Goal: Task Accomplishment & Management: Complete application form

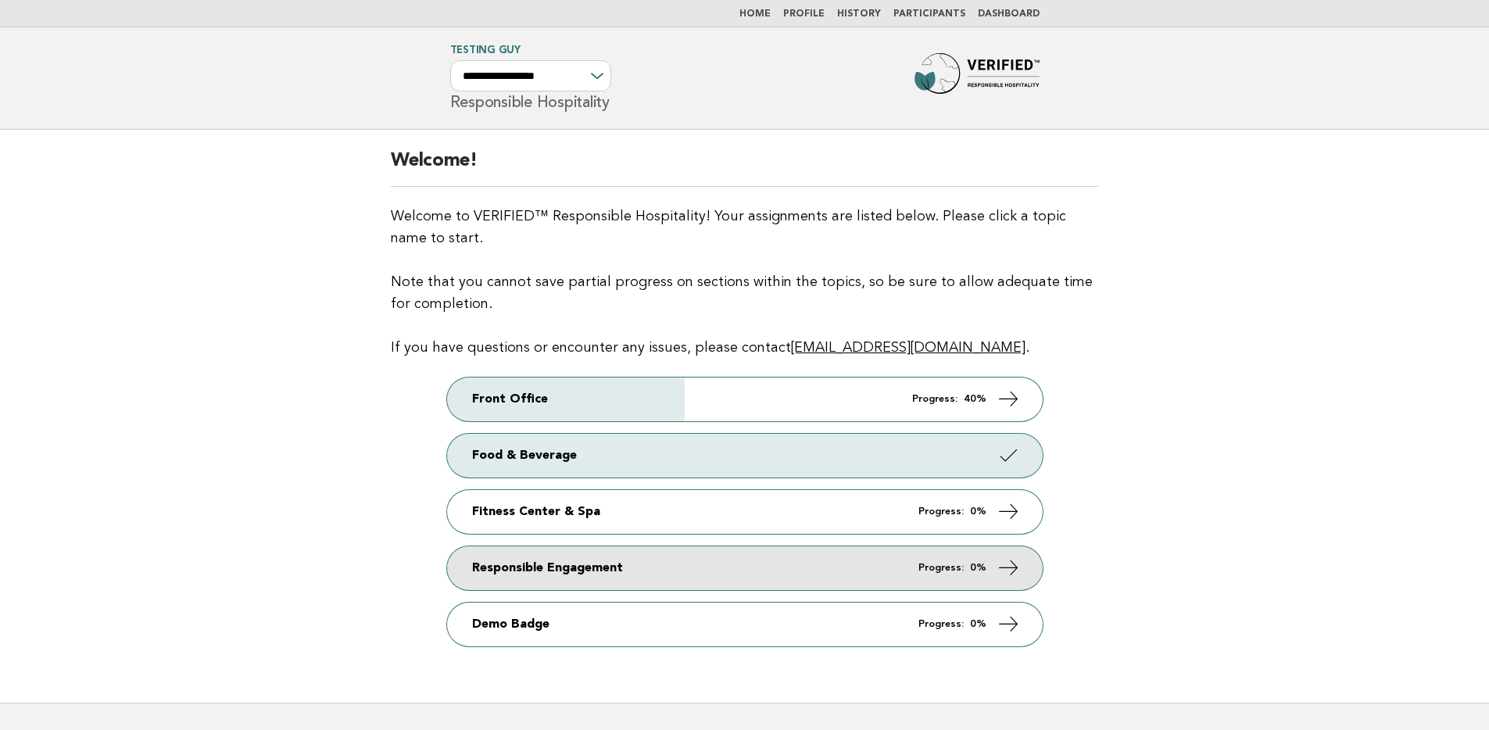
click at [707, 565] on link "Responsible Engagement Progress: 0%" at bounding box center [745, 568] width 596 height 44
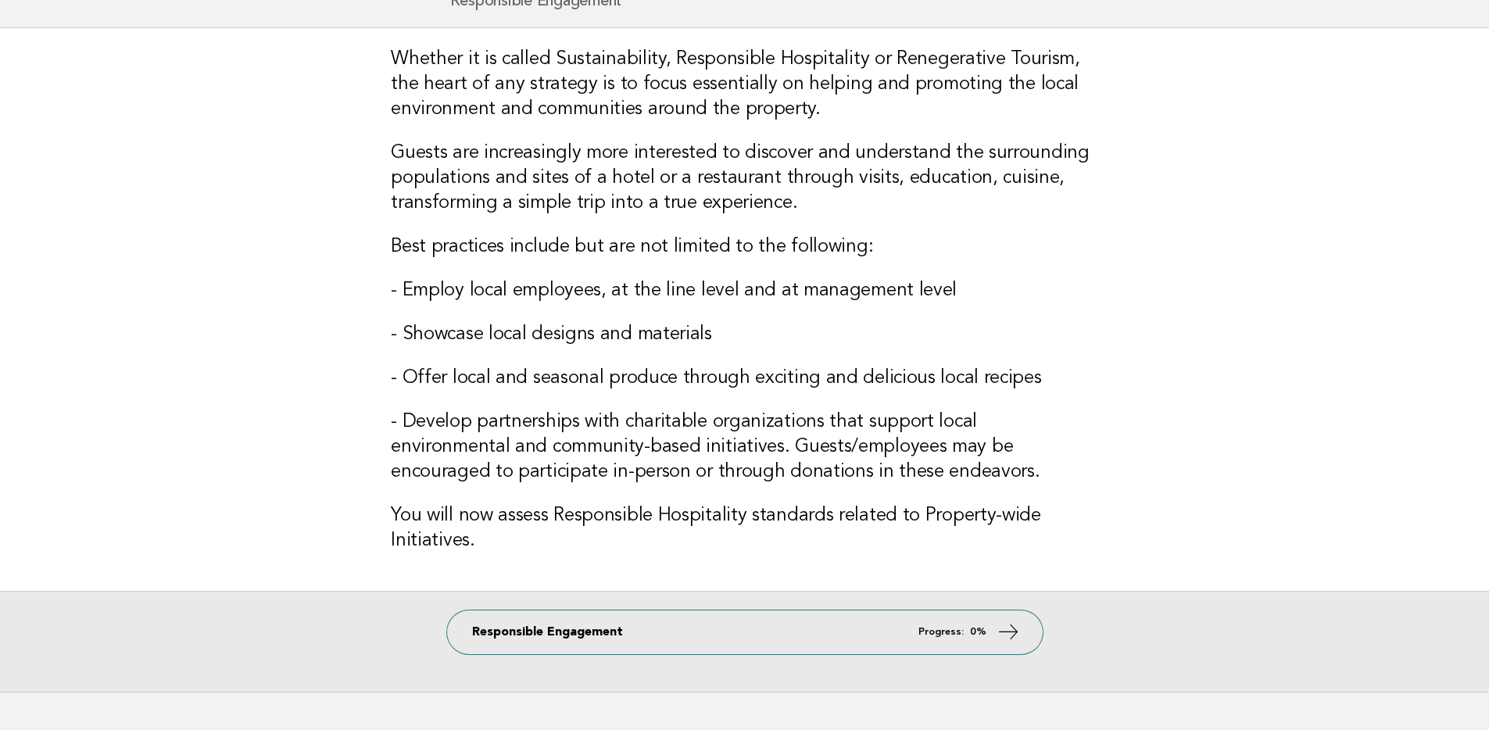
scroll to position [201, 0]
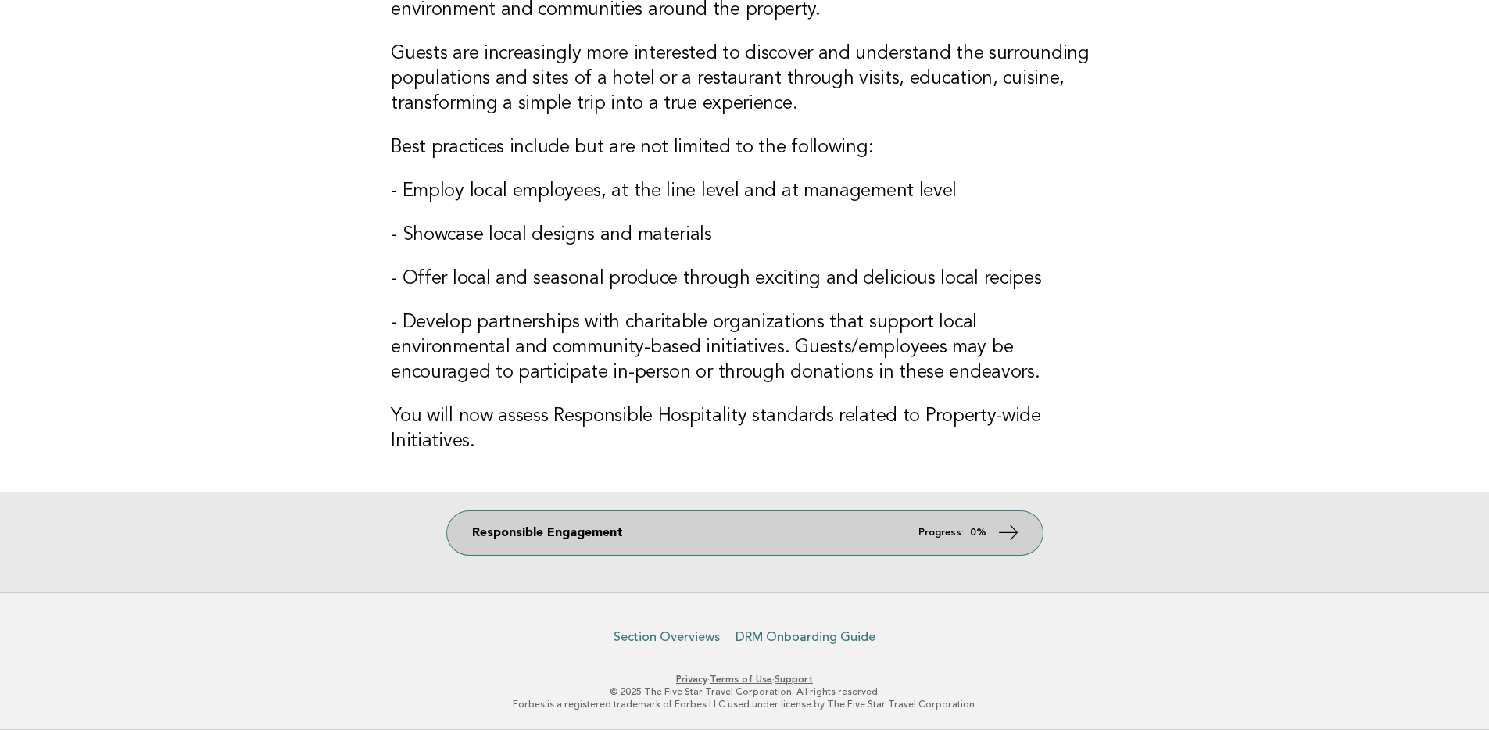
click at [710, 536] on link "Responsible Engagement Progress: 0%" at bounding box center [745, 533] width 596 height 44
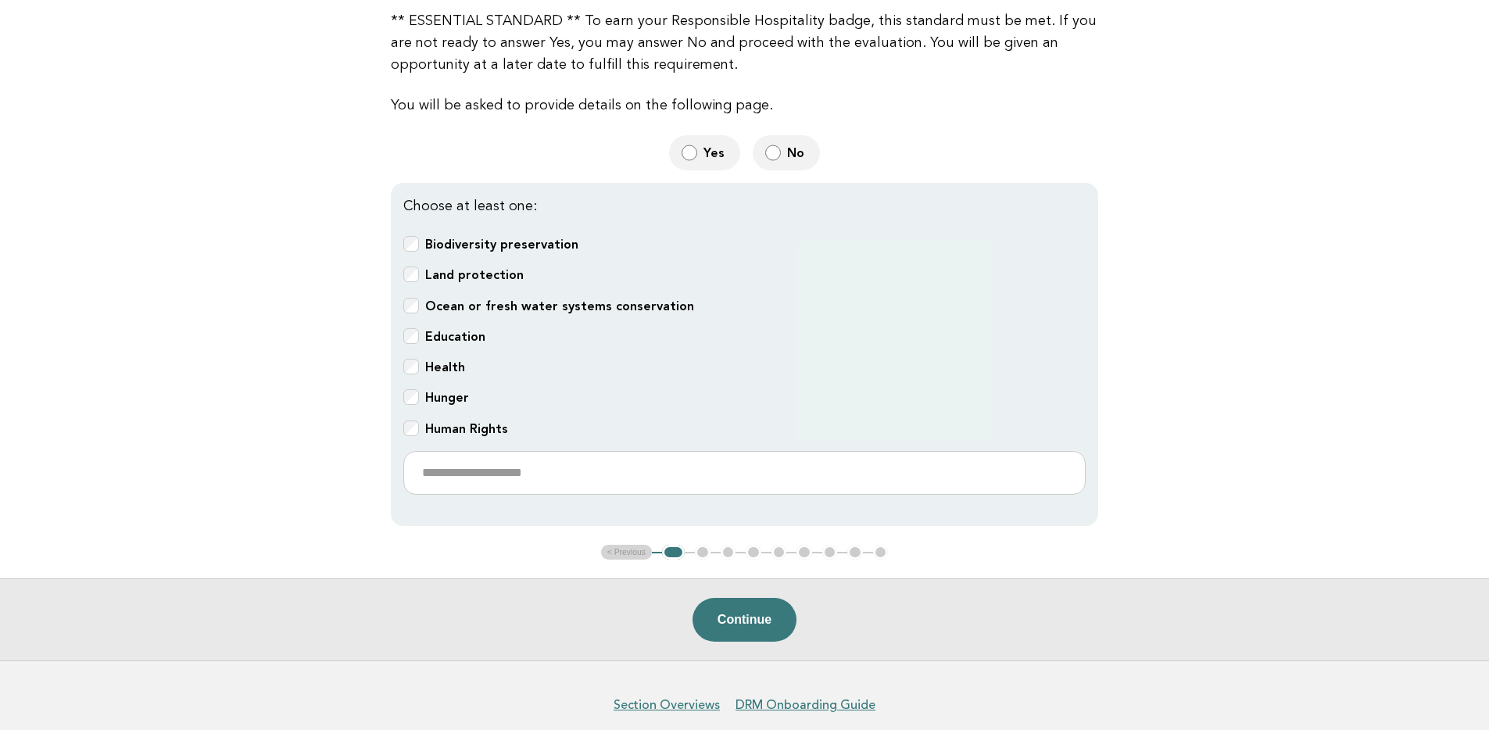
scroll to position [361, 0]
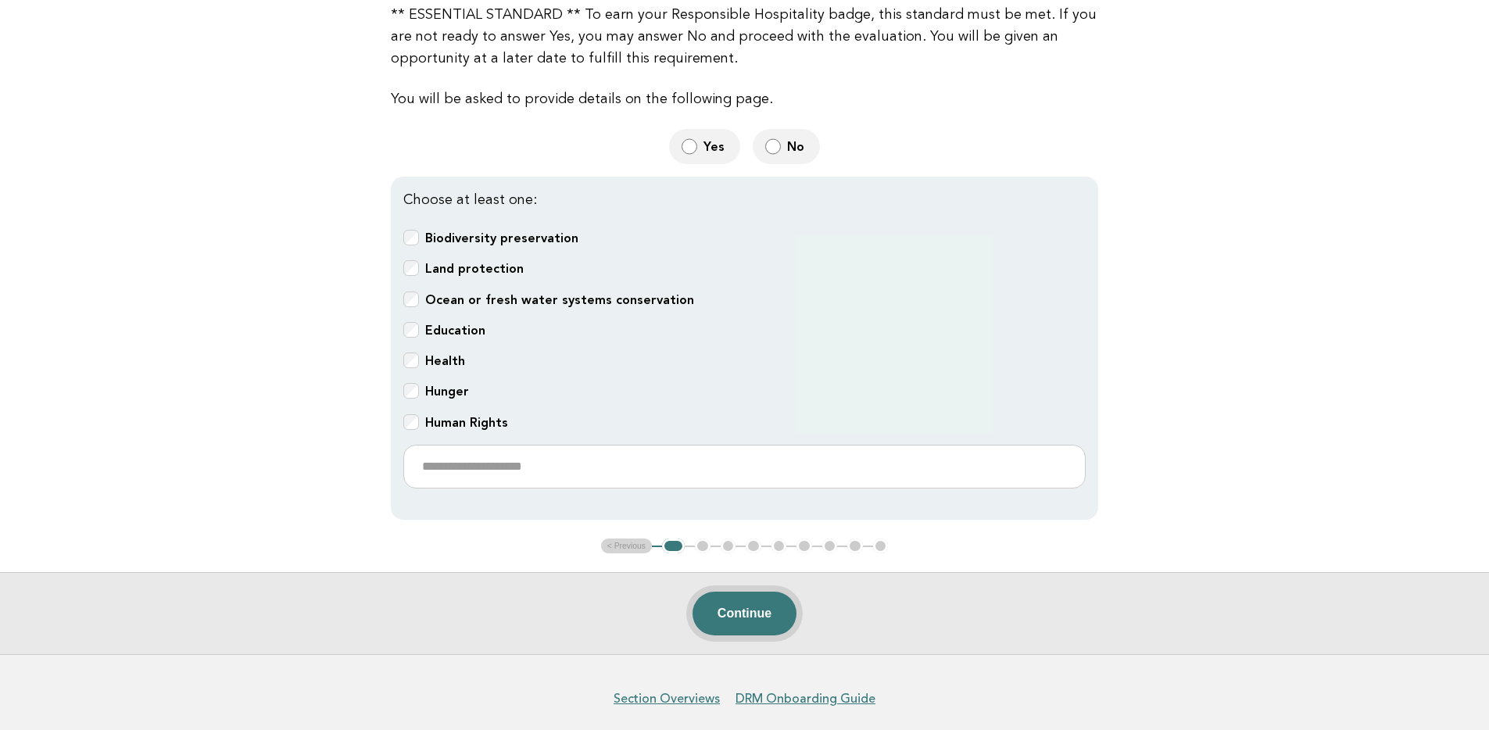
click at [768, 607] on button "Continue" at bounding box center [745, 614] width 104 height 44
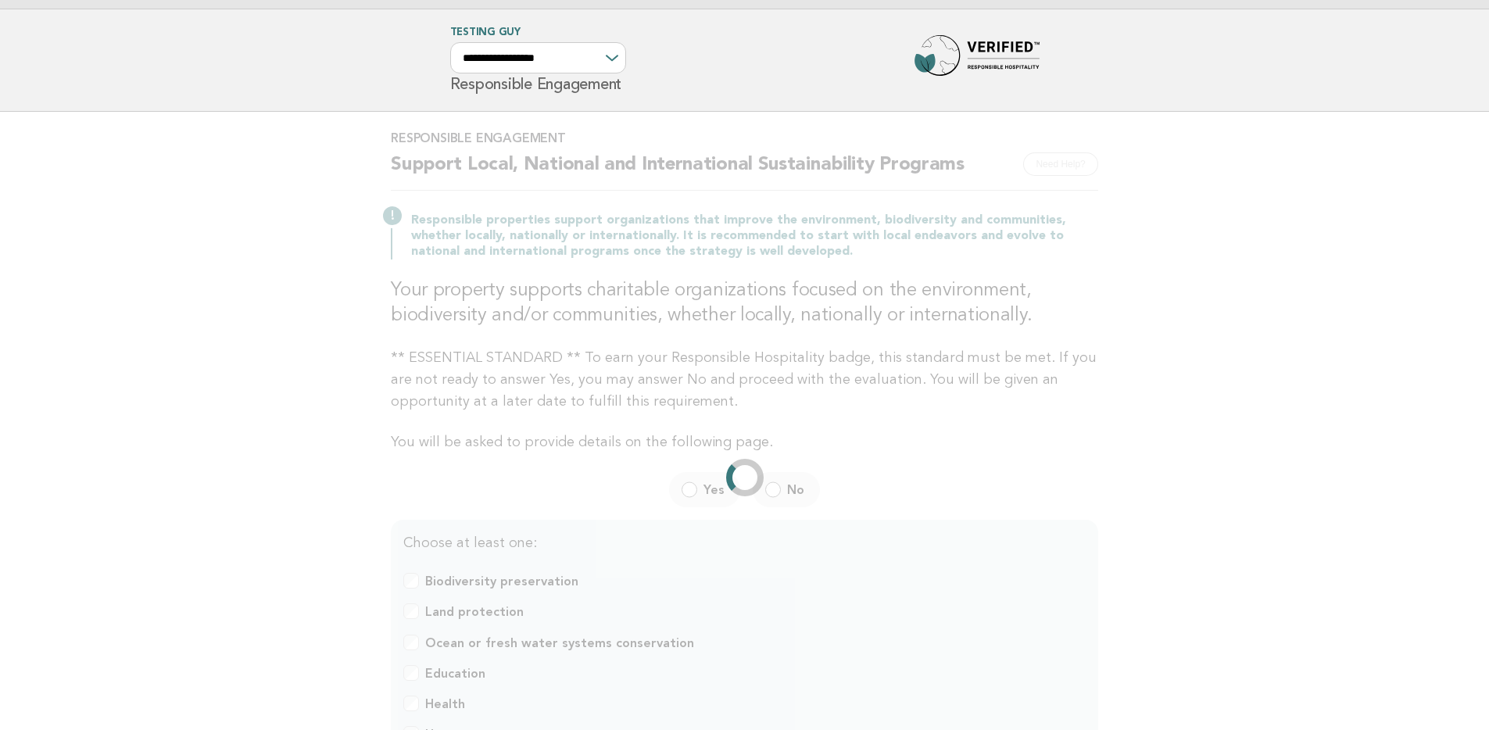
scroll to position [0, 0]
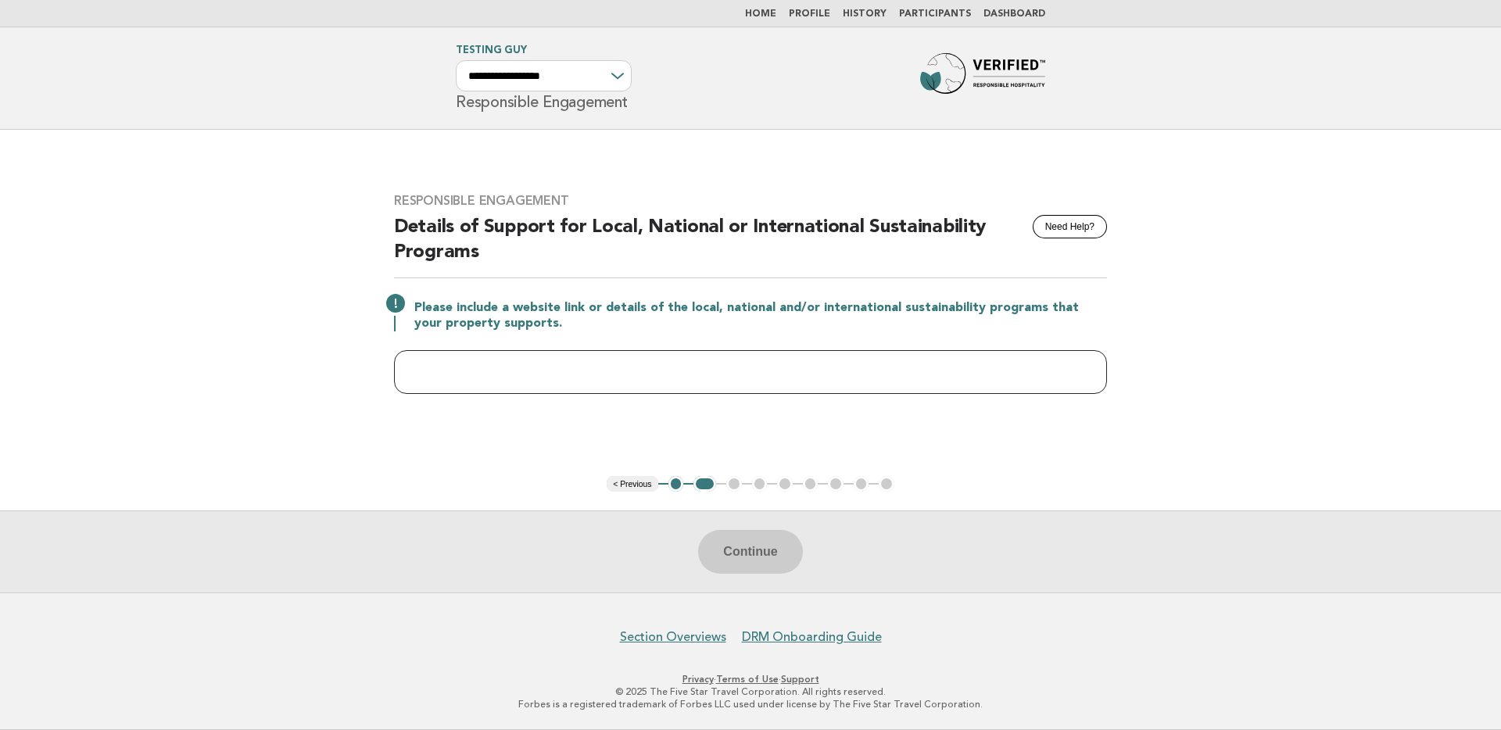
click at [754, 365] on input "text" at bounding box center [750, 372] width 713 height 44
type input "********"
click at [764, 549] on button "Continue" at bounding box center [750, 552] width 104 height 44
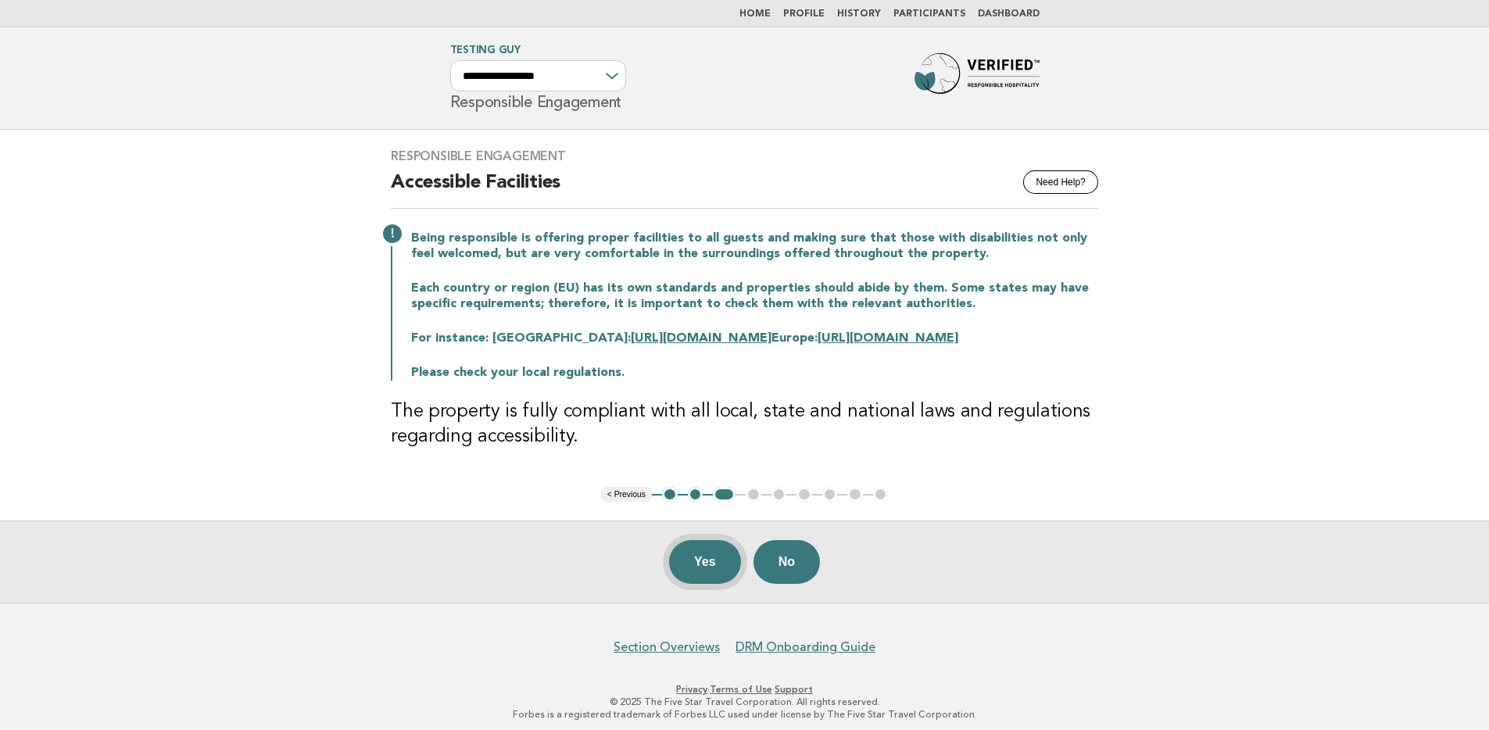
click at [707, 578] on button "Yes" at bounding box center [705, 562] width 72 height 44
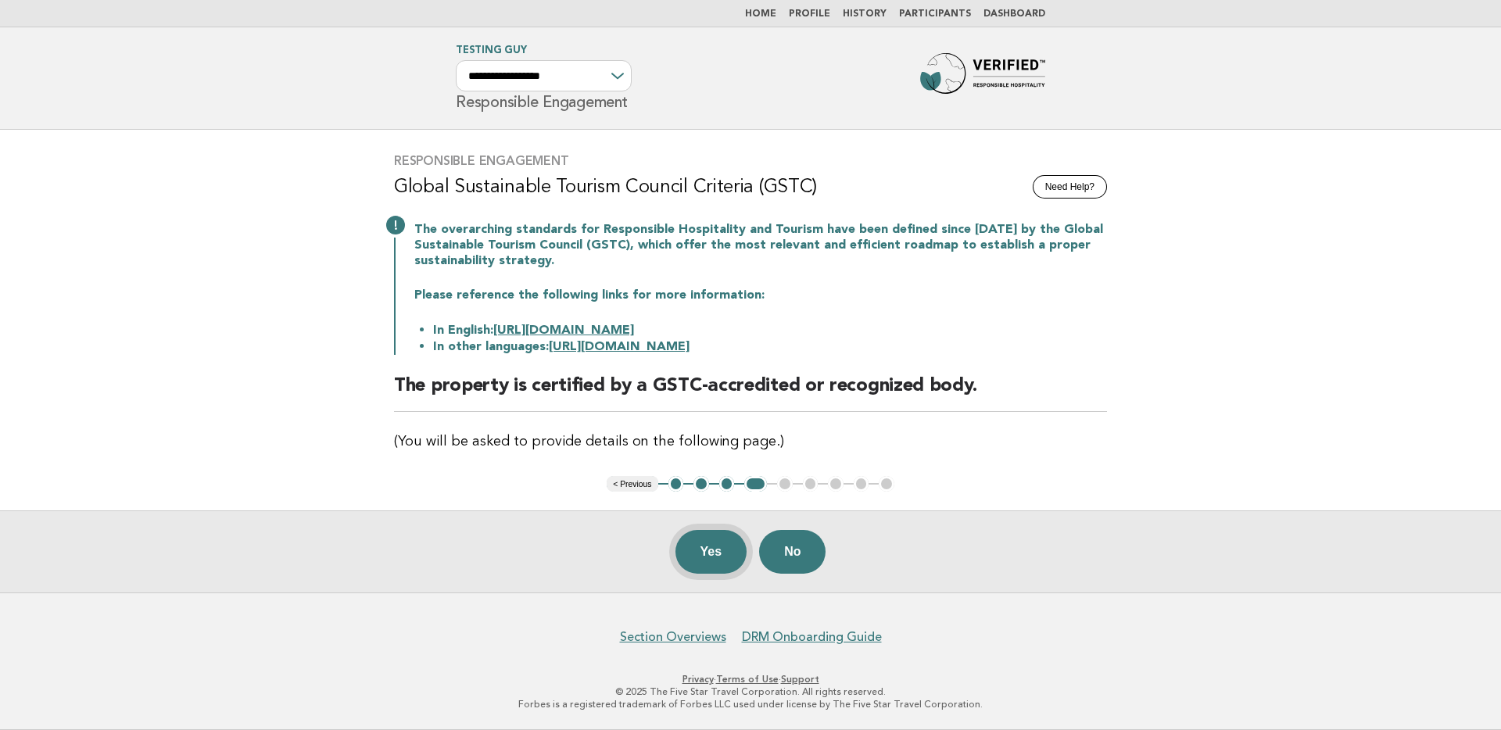
click at [717, 540] on button "Yes" at bounding box center [711, 552] width 72 height 44
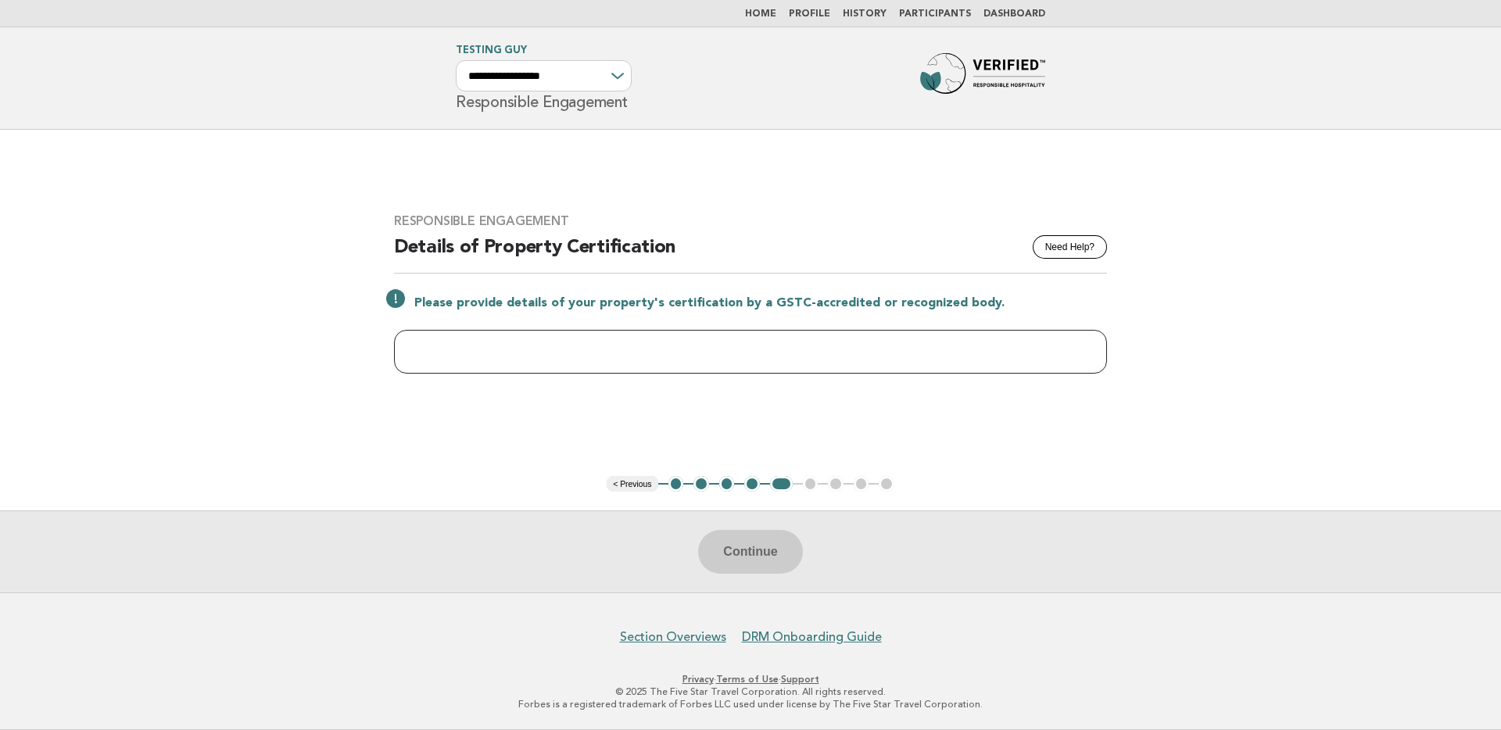
click at [700, 349] on input "text" at bounding box center [750, 352] width 713 height 44
type input "**********"
click at [768, 550] on button "Continue" at bounding box center [750, 552] width 104 height 44
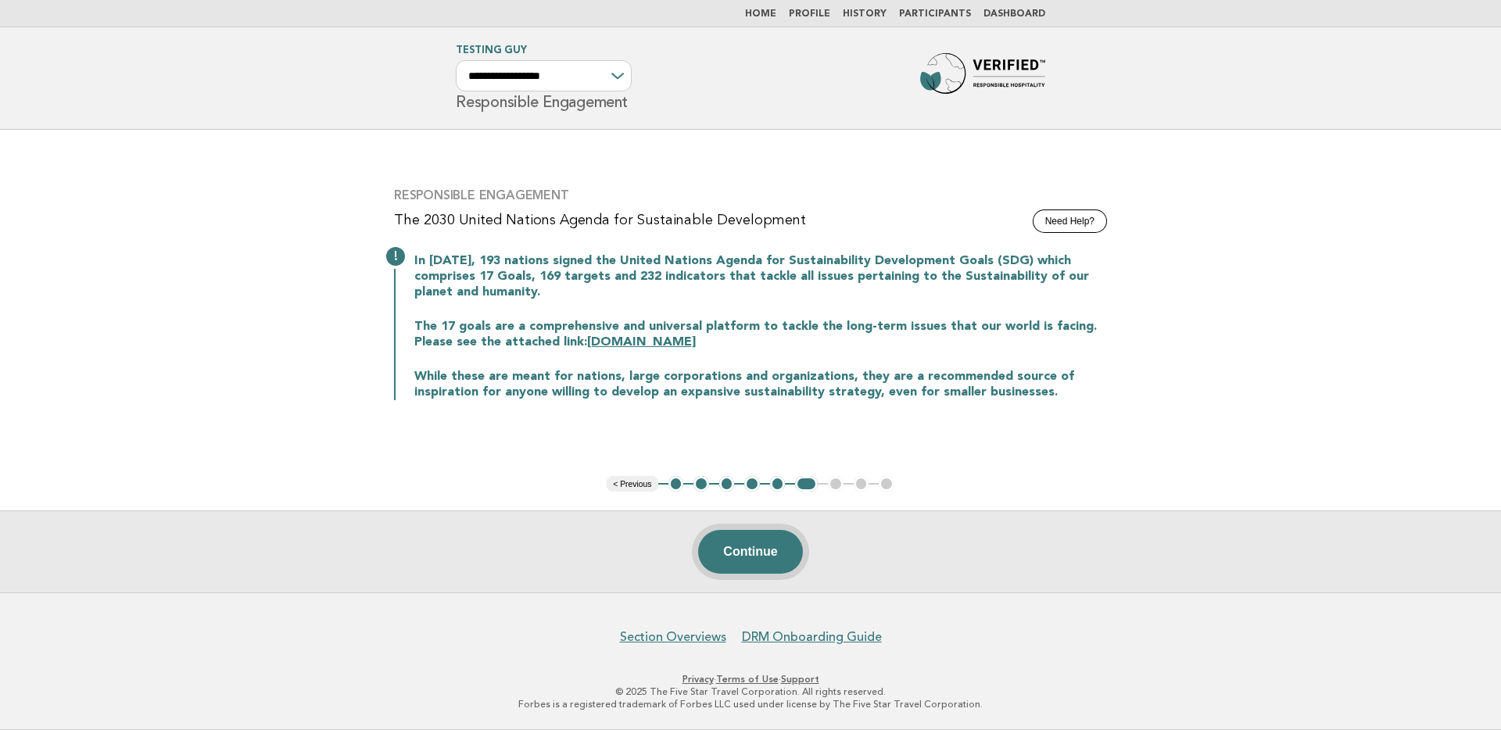
click at [738, 543] on button "Continue" at bounding box center [750, 552] width 104 height 44
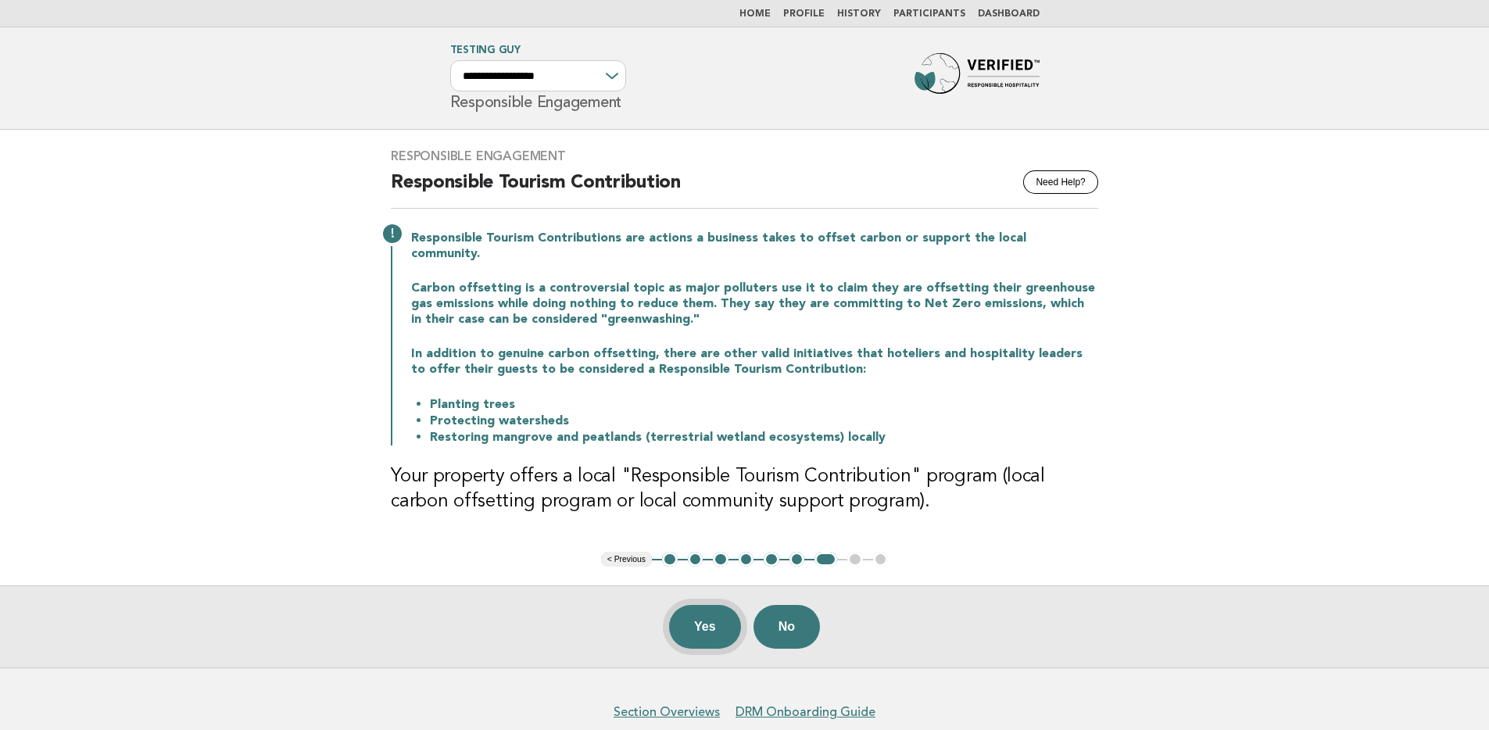
click at [718, 605] on button "Yes" at bounding box center [705, 627] width 72 height 44
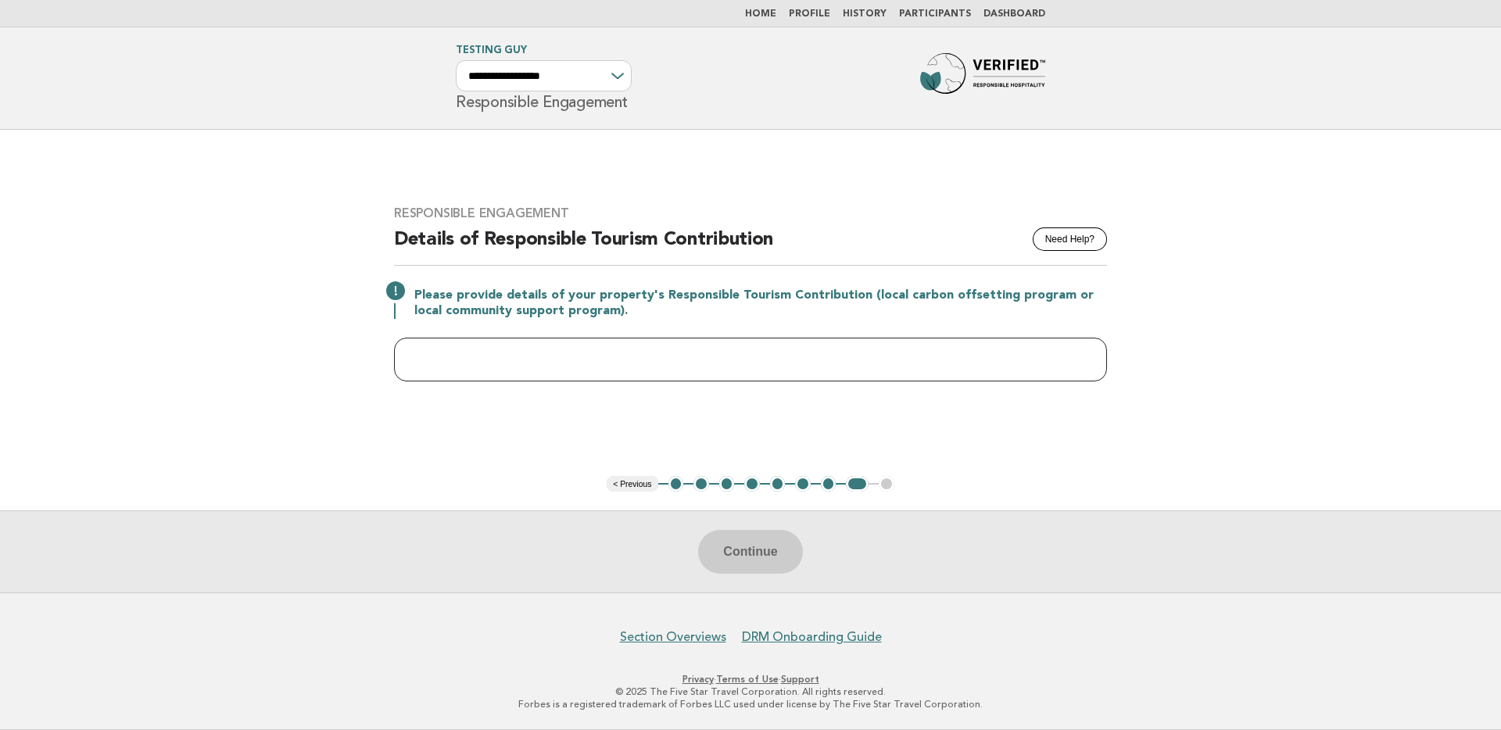
click at [841, 353] on input "text" at bounding box center [750, 360] width 713 height 44
type input "*****"
click at [787, 542] on button "Continue" at bounding box center [750, 552] width 104 height 44
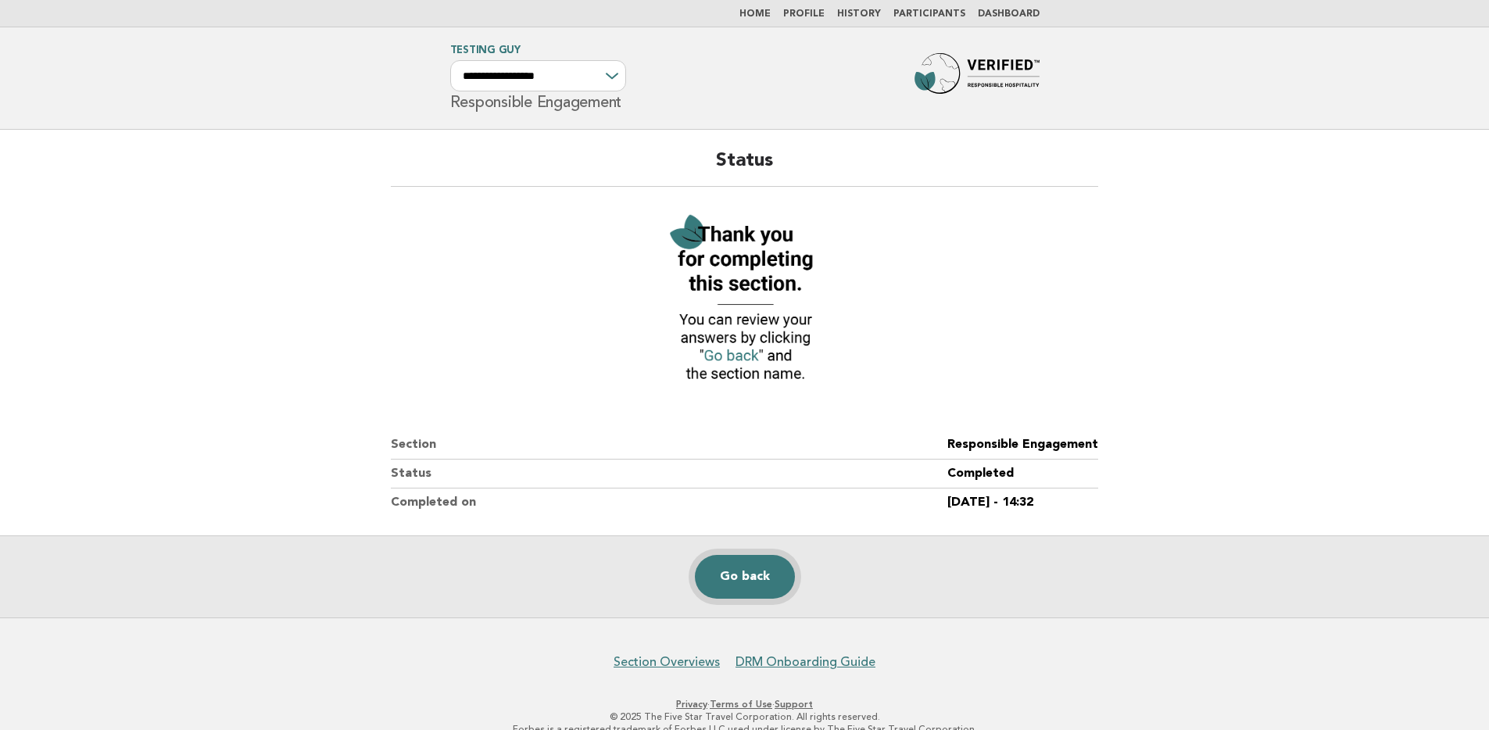
click at [761, 579] on link "Go back" at bounding box center [745, 577] width 100 height 44
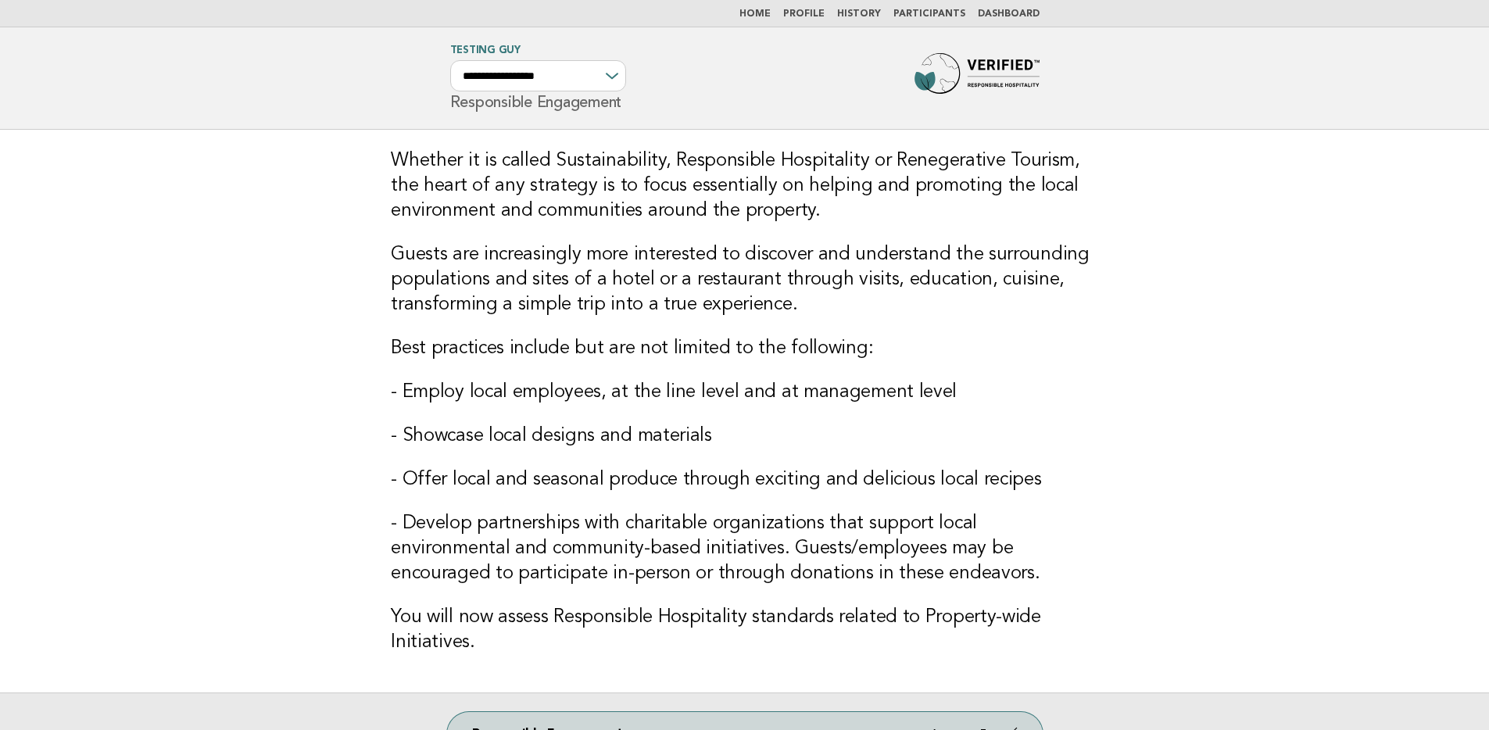
click at [1005, 12] on link "Dashboard" at bounding box center [1009, 13] width 62 height 9
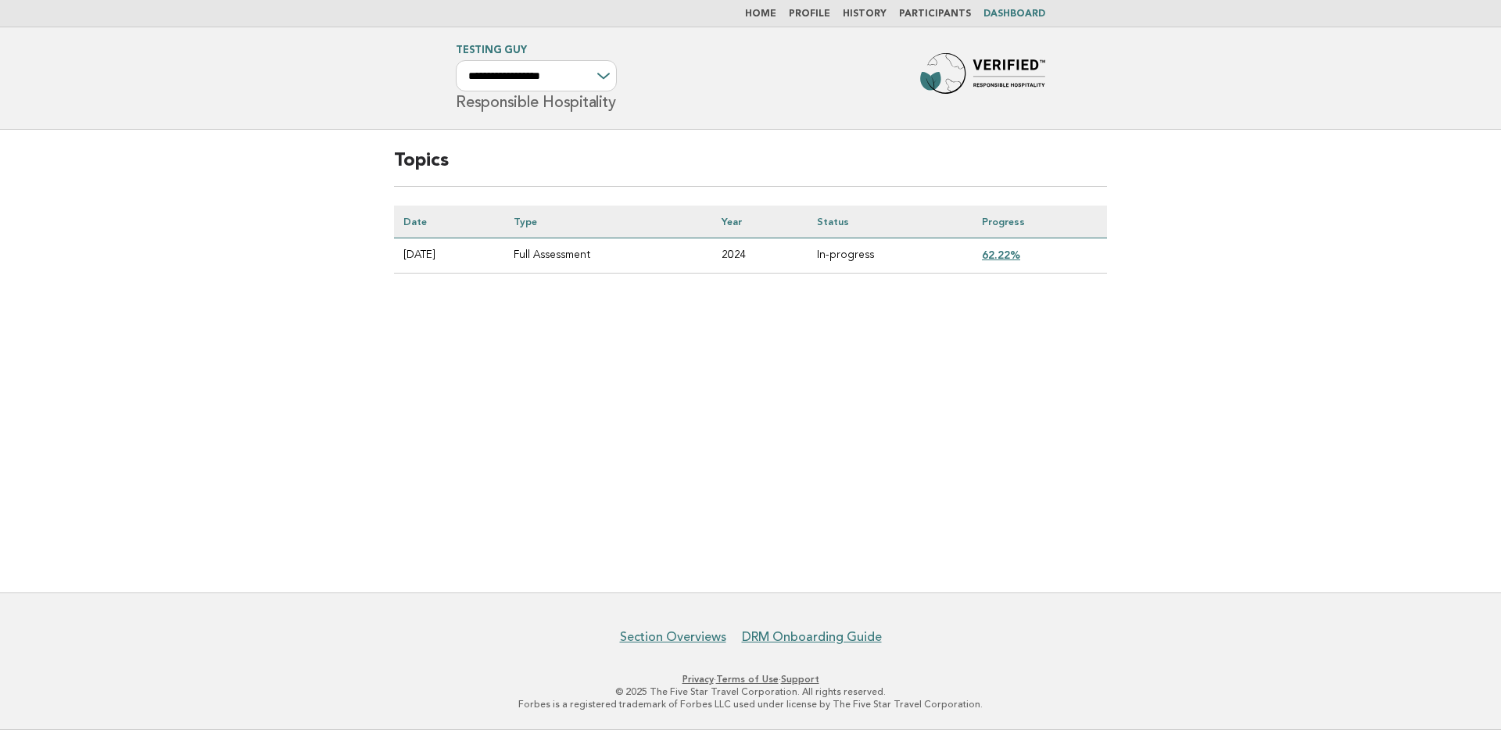
click at [1005, 252] on link "62.22%" at bounding box center [1001, 255] width 38 height 13
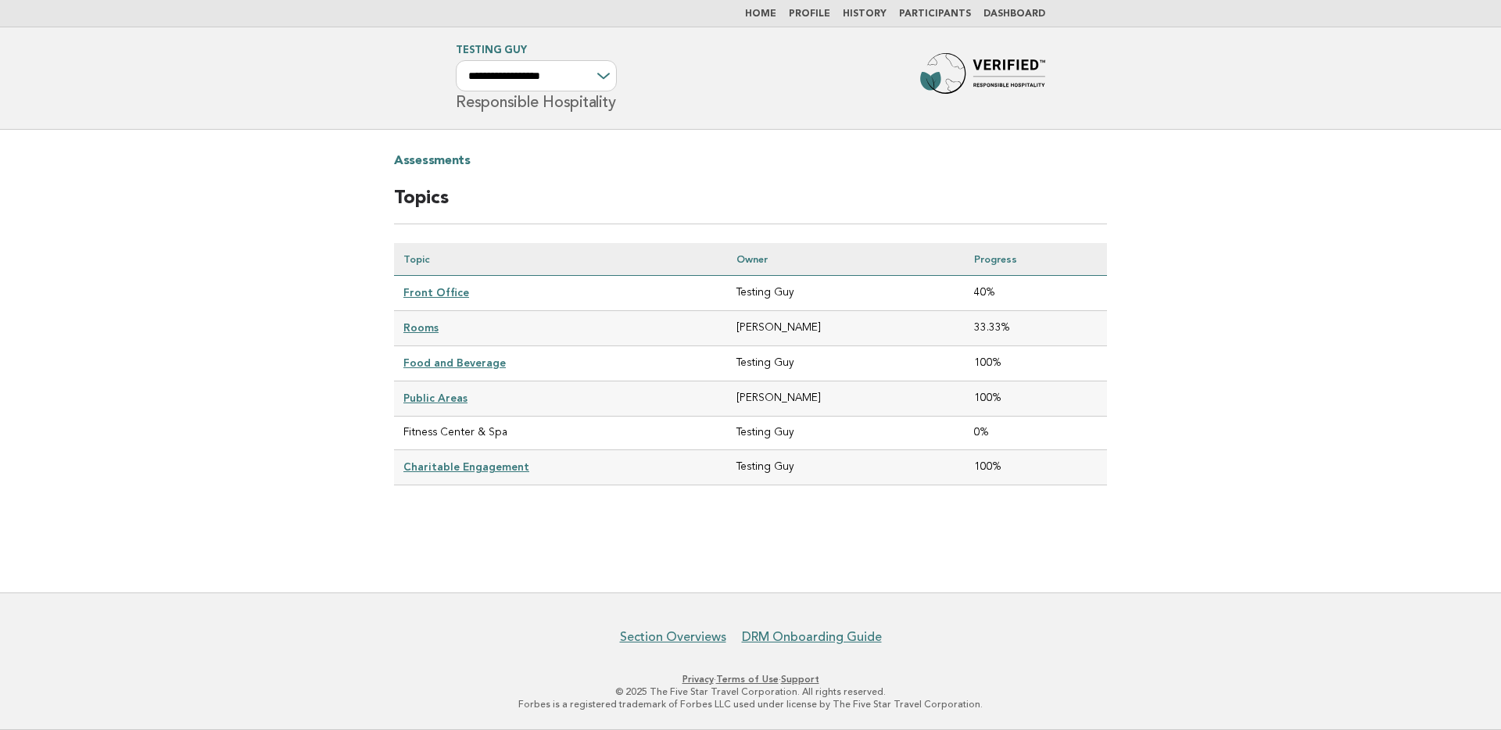
click at [871, 13] on link "History" at bounding box center [865, 13] width 44 height 9
click at [767, 124] on header "**********" at bounding box center [750, 78] width 1501 height 102
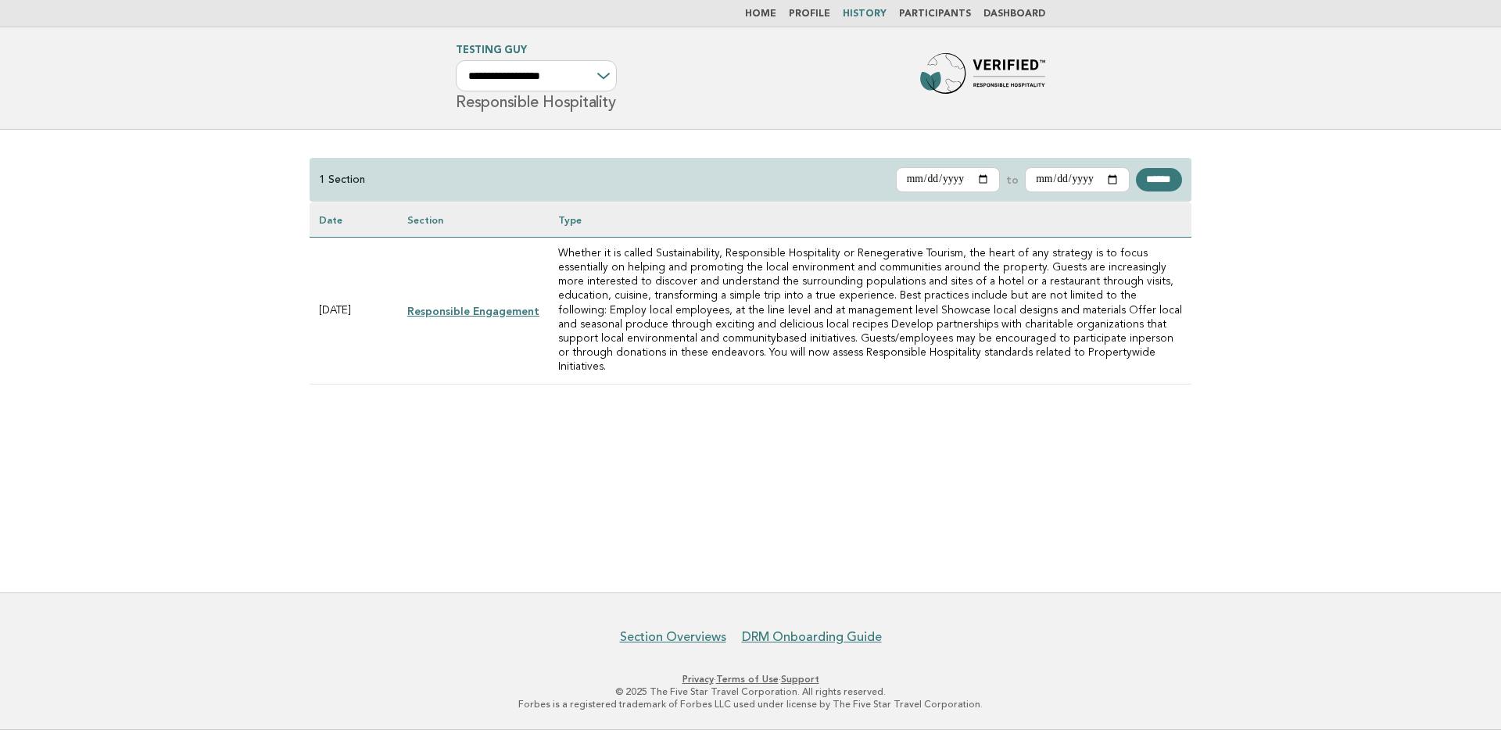
click at [464, 305] on link "Responsible Engagement" at bounding box center [473, 311] width 132 height 13
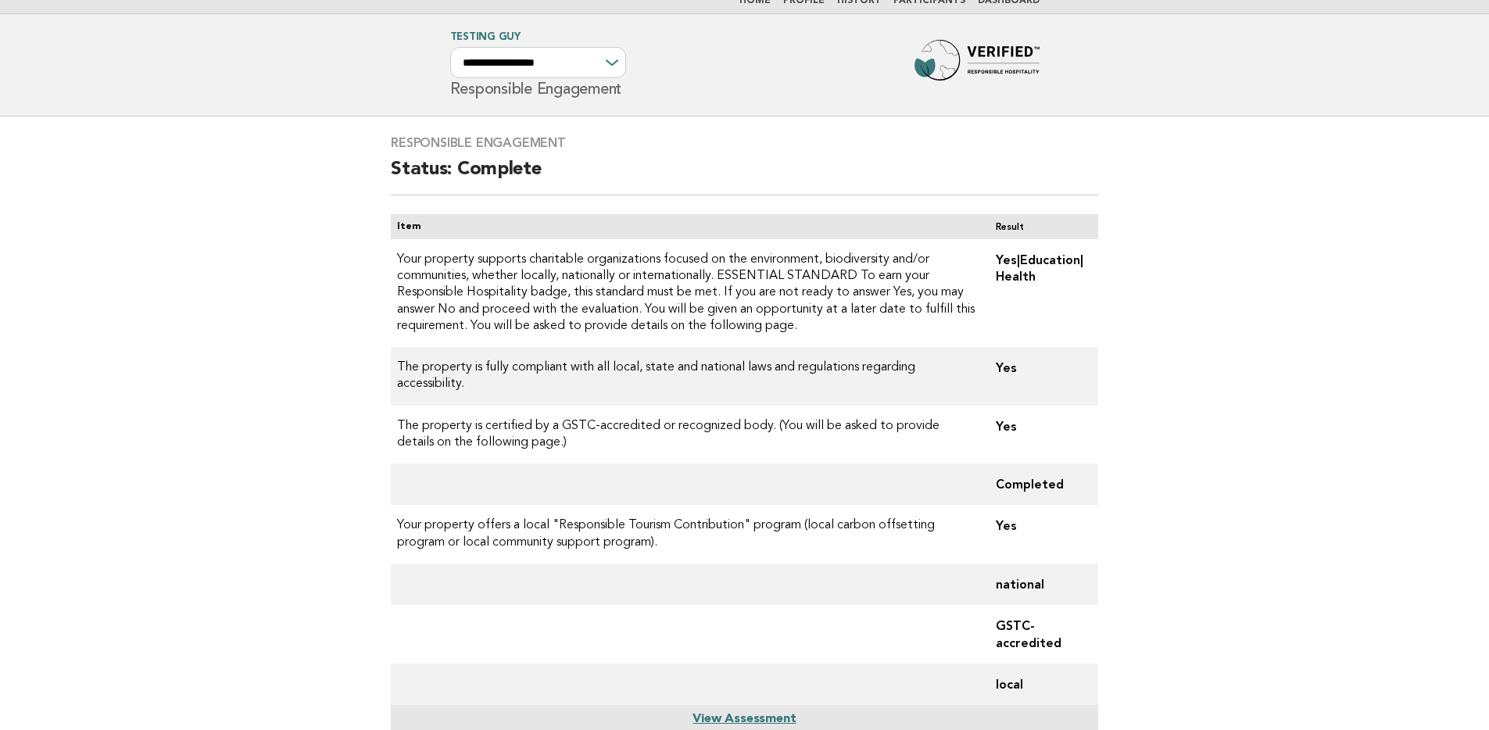
scroll to position [46, 0]
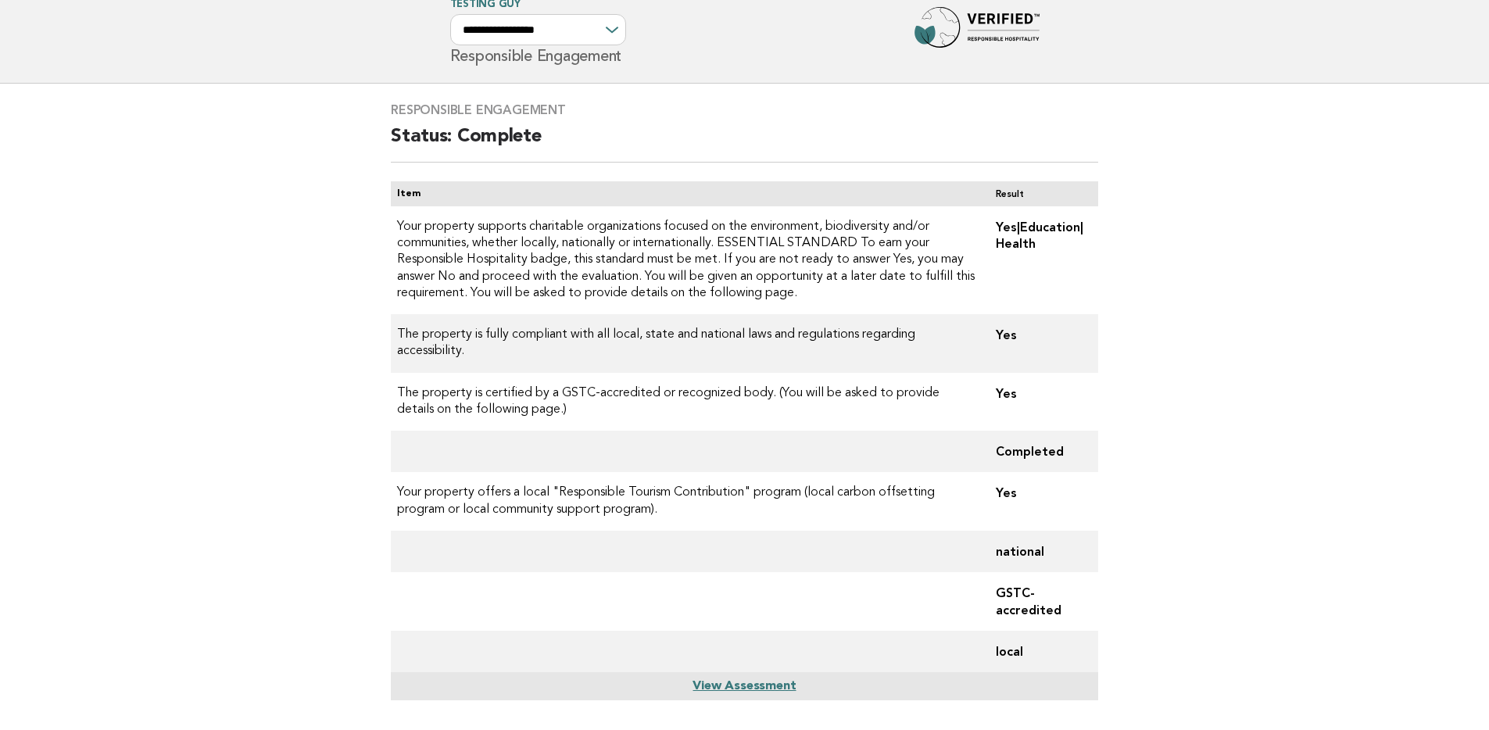
click at [1366, 71] on header "**********" at bounding box center [744, 32] width 1489 height 102
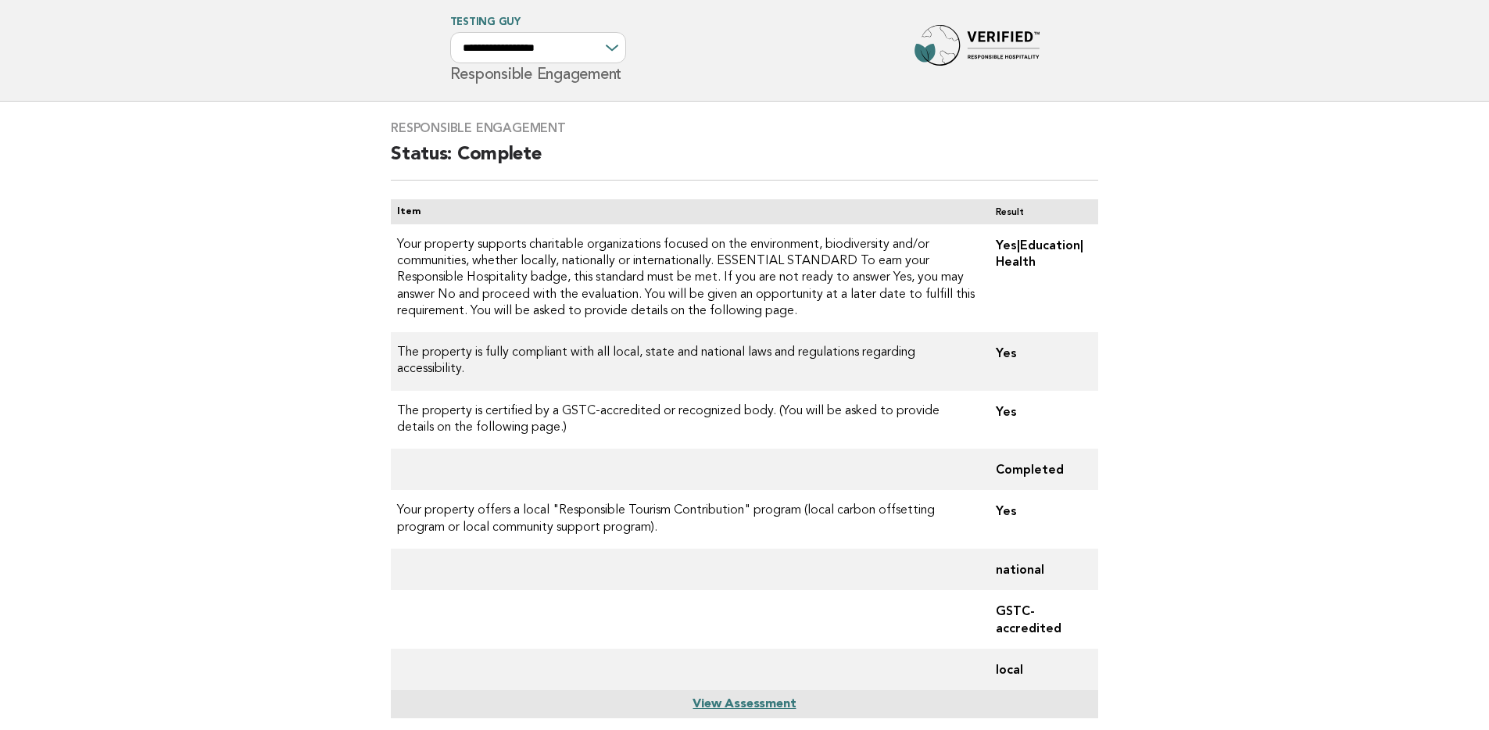
scroll to position [30, 0]
click at [1305, 214] on main "Responsible Engagement Status: Complete Item Result Your property supports char…" at bounding box center [744, 426] width 1489 height 654
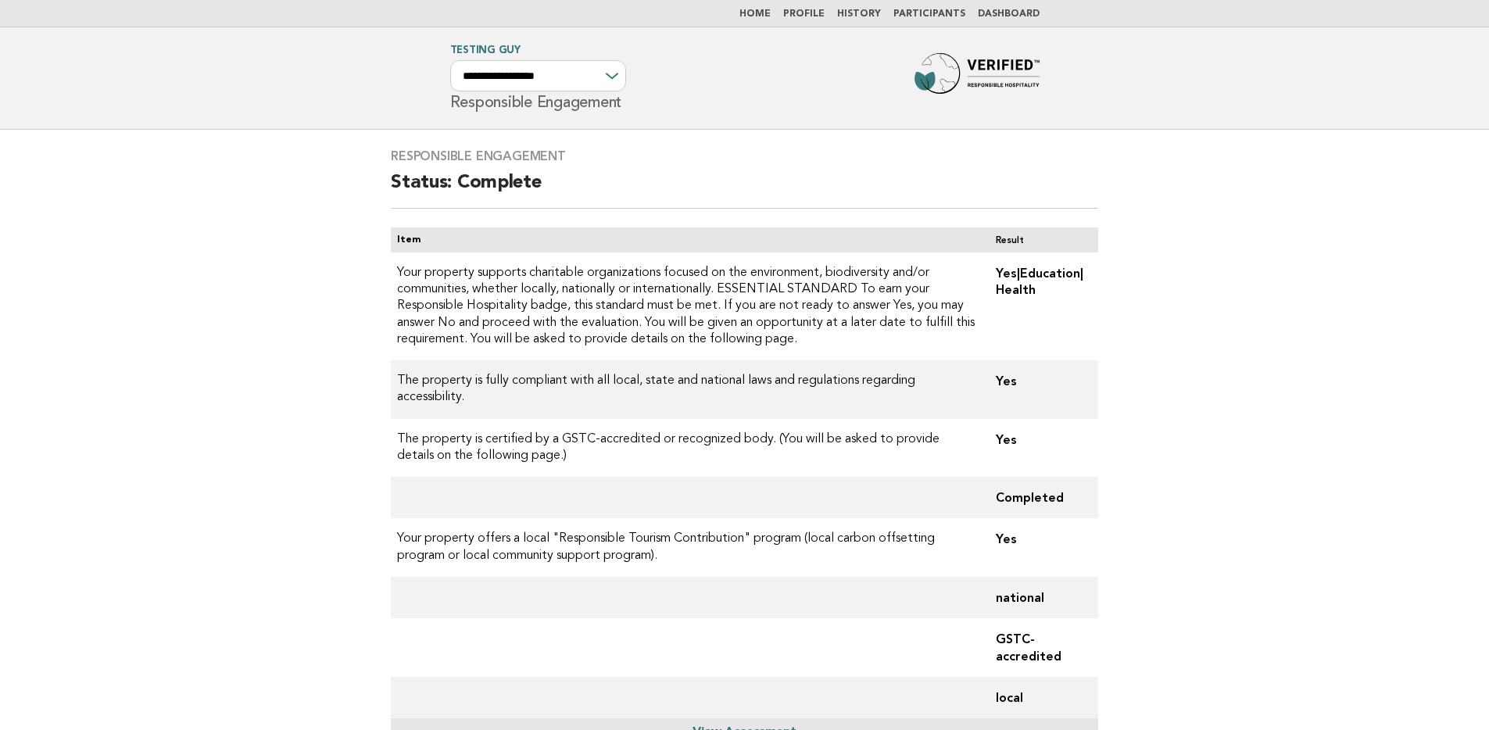
click at [769, 10] on link "Home" at bounding box center [754, 13] width 31 height 9
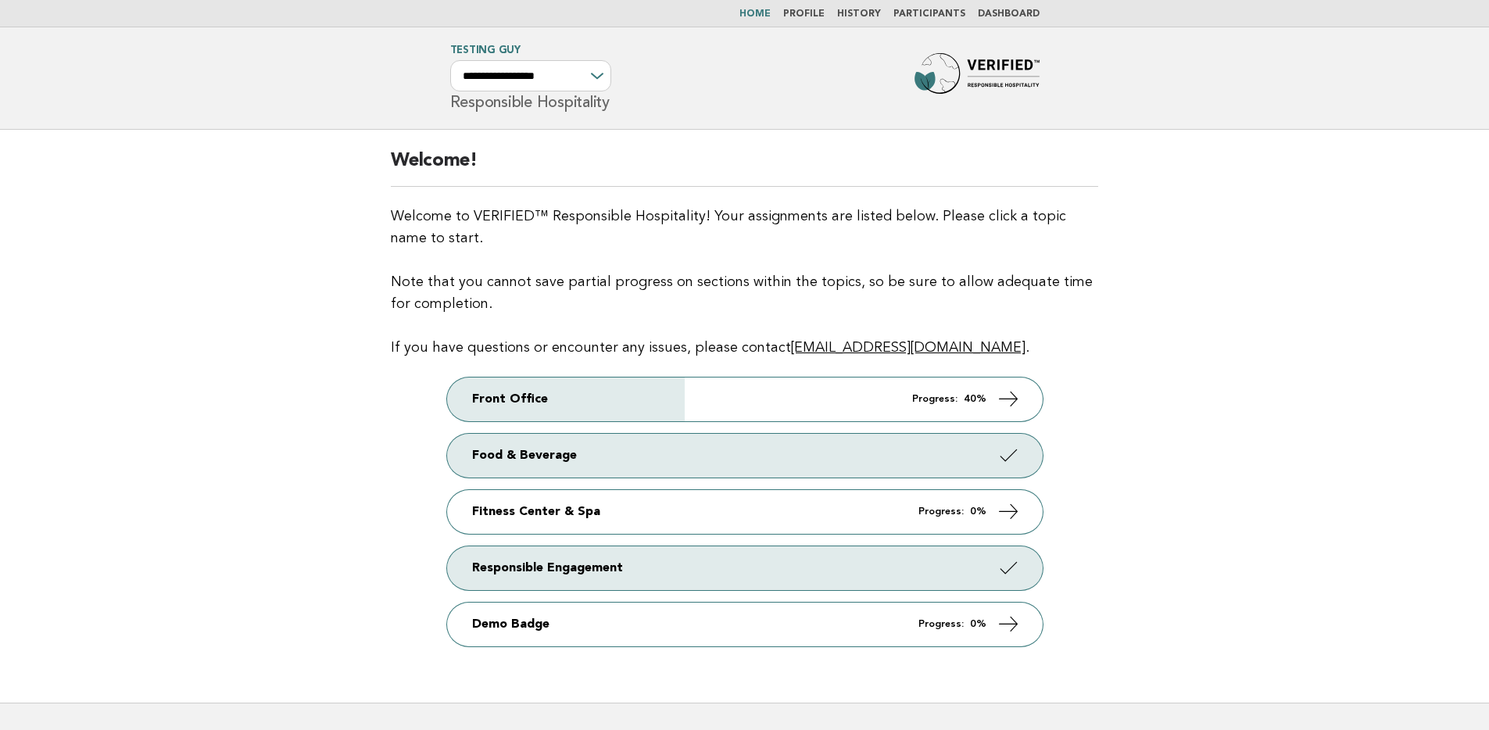
click at [1021, 11] on link "Dashboard" at bounding box center [1009, 13] width 62 height 9
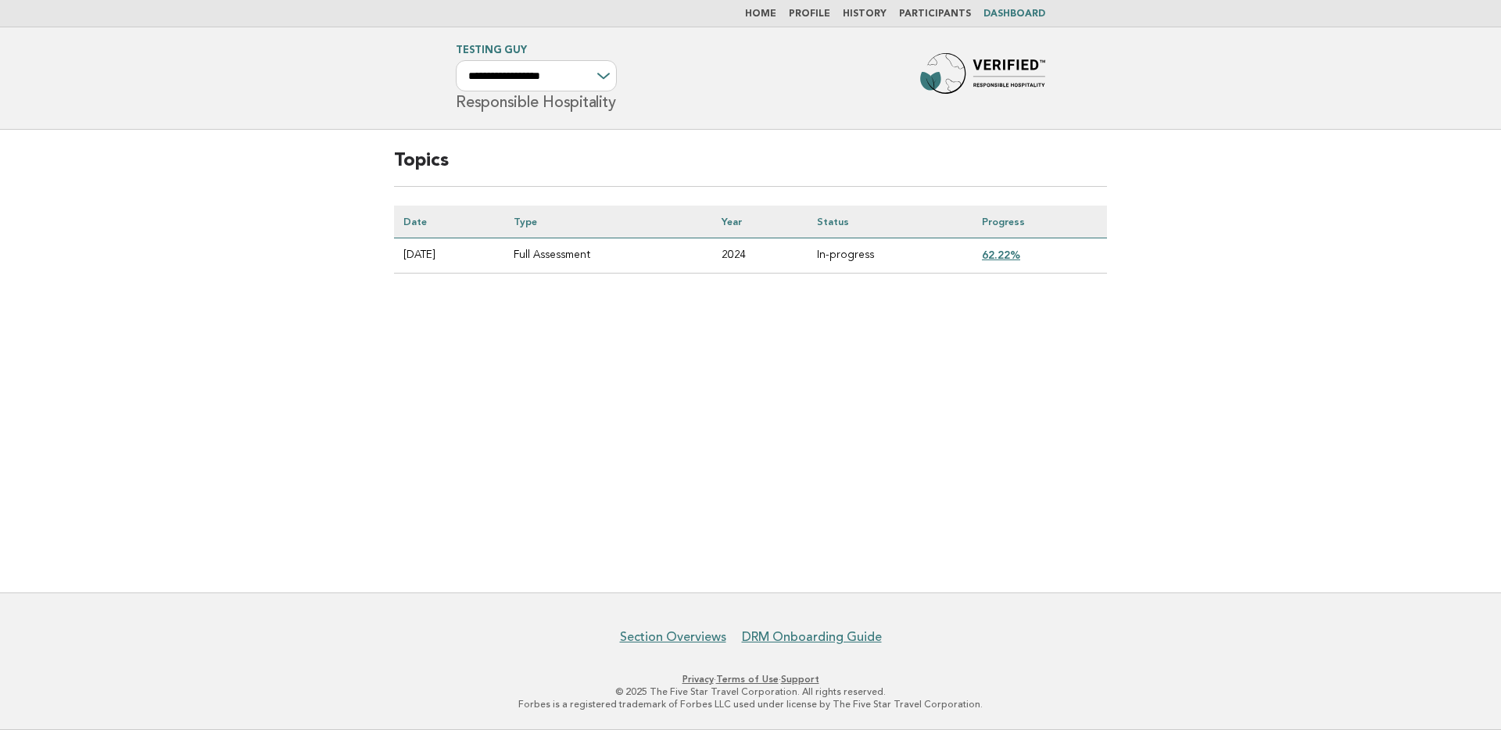
click at [1014, 253] on link "62.22%" at bounding box center [1001, 255] width 38 height 13
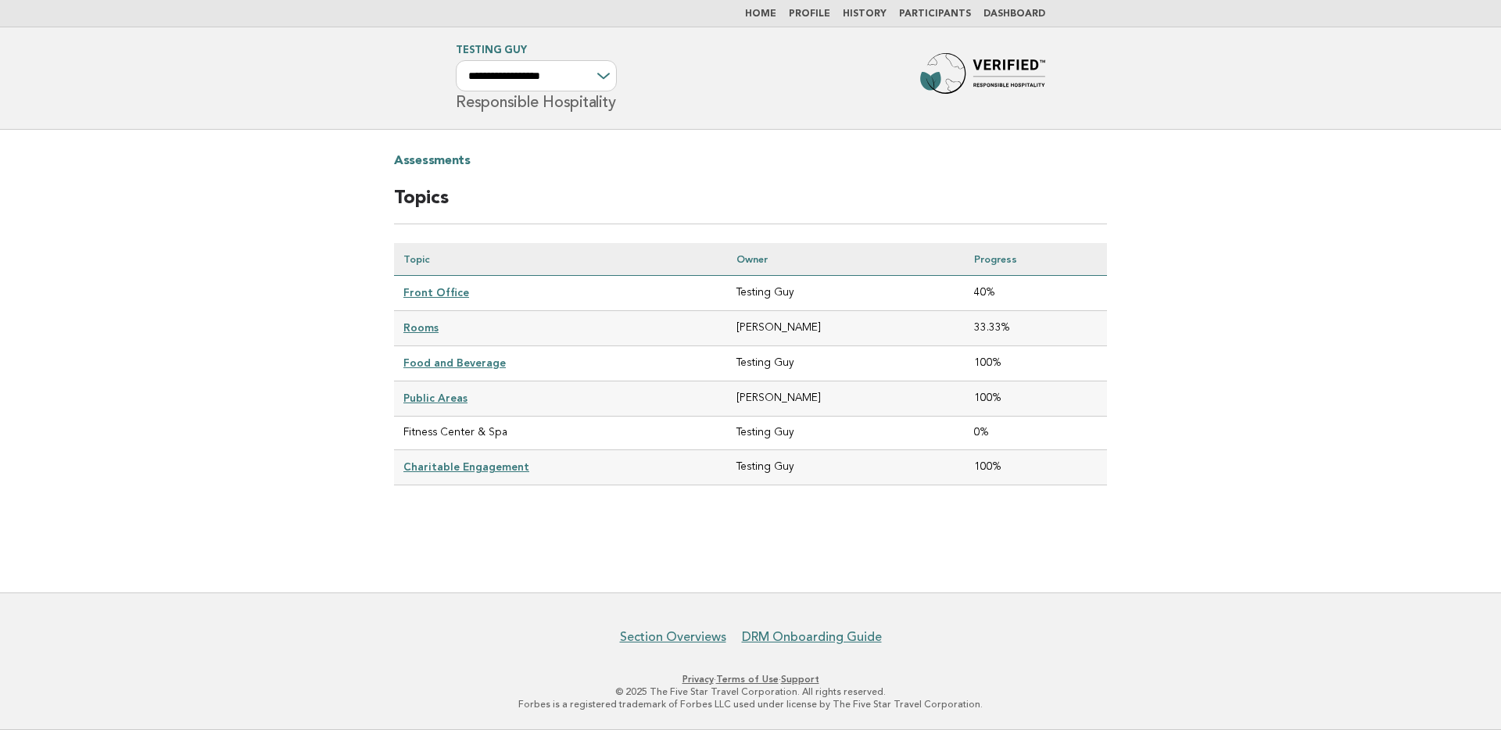
click at [822, 12] on link "Profile" at bounding box center [809, 13] width 41 height 9
click at [868, 10] on link "History" at bounding box center [865, 13] width 44 height 9
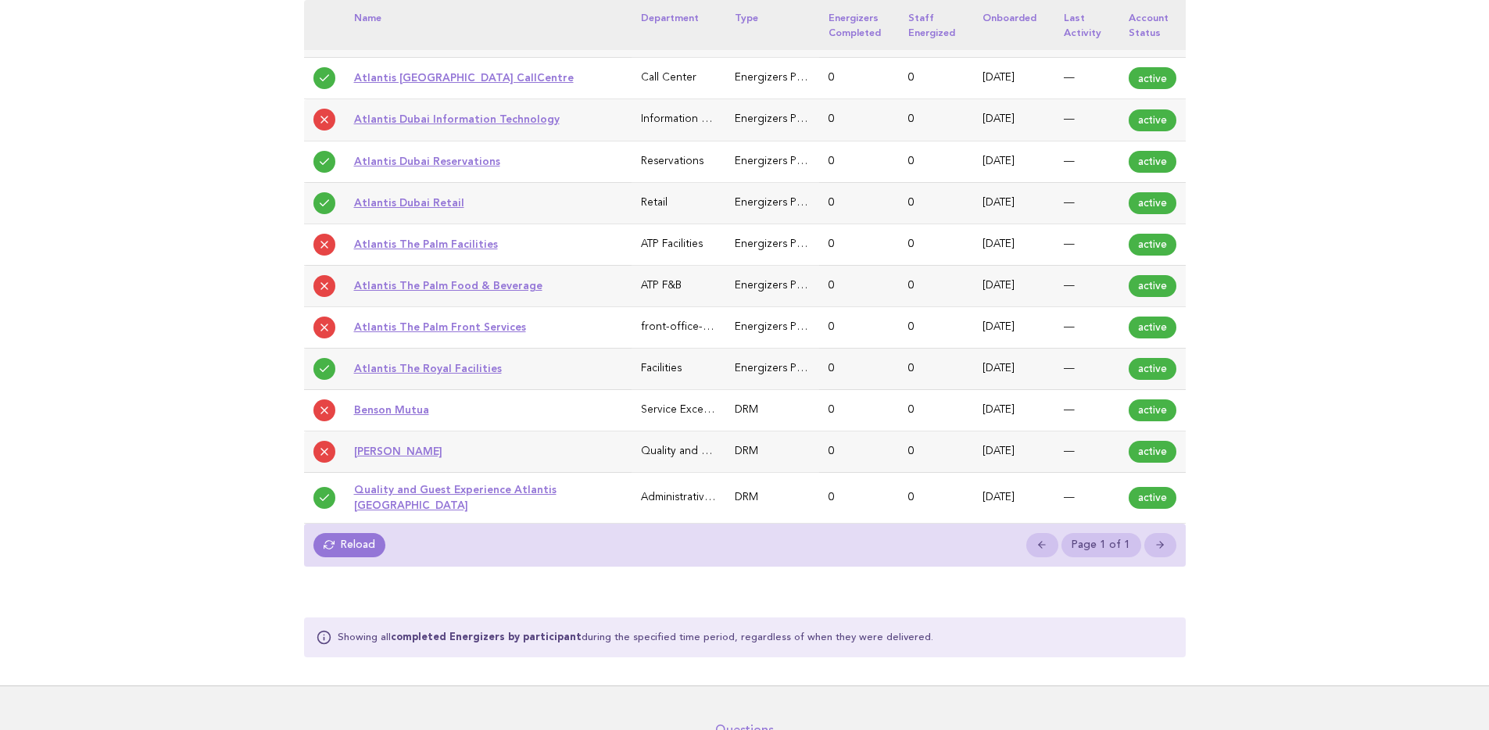
scroll to position [1065, 0]
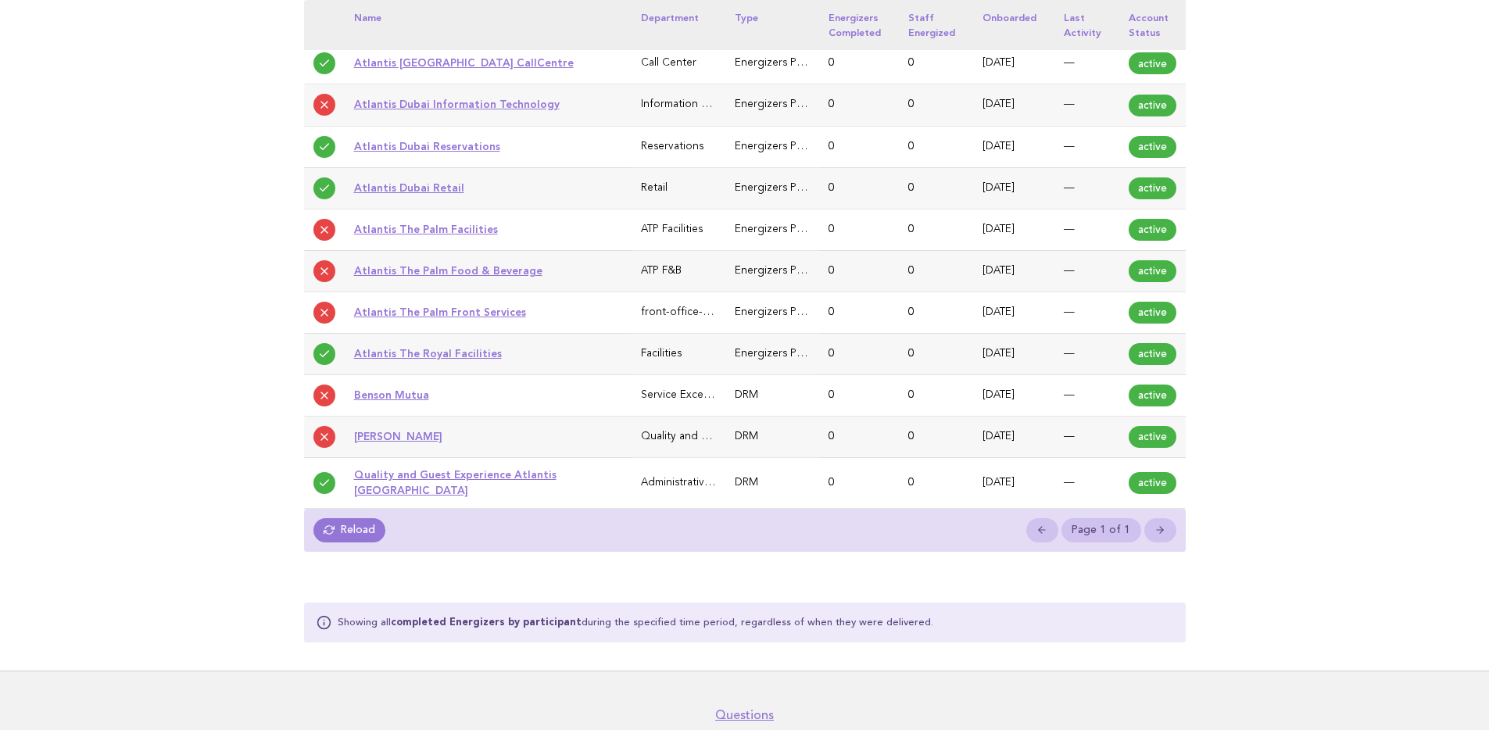
click at [439, 318] on link "Atlantis The Palm Front Services" at bounding box center [440, 312] width 172 height 13
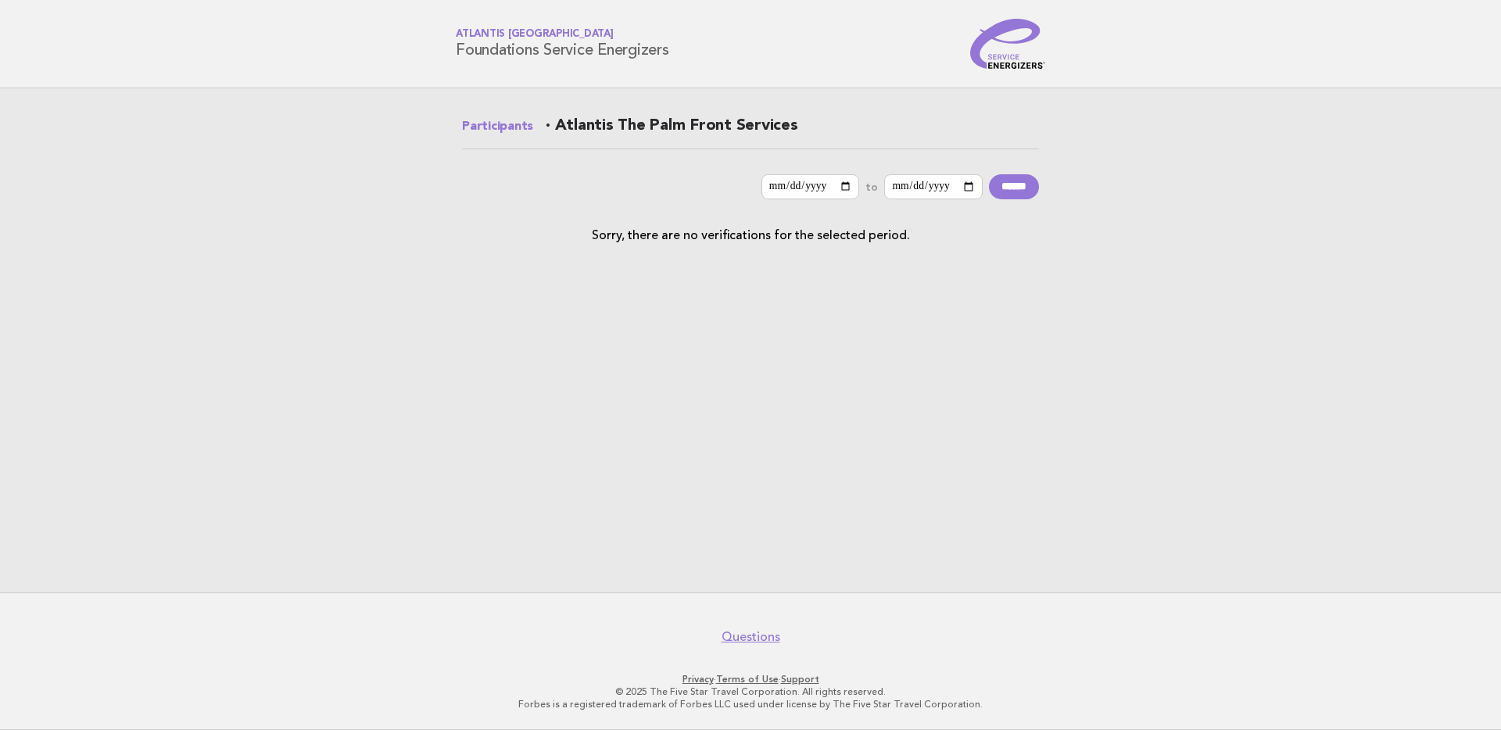
click at [191, 256] on main "**********" at bounding box center [750, 340] width 1501 height 504
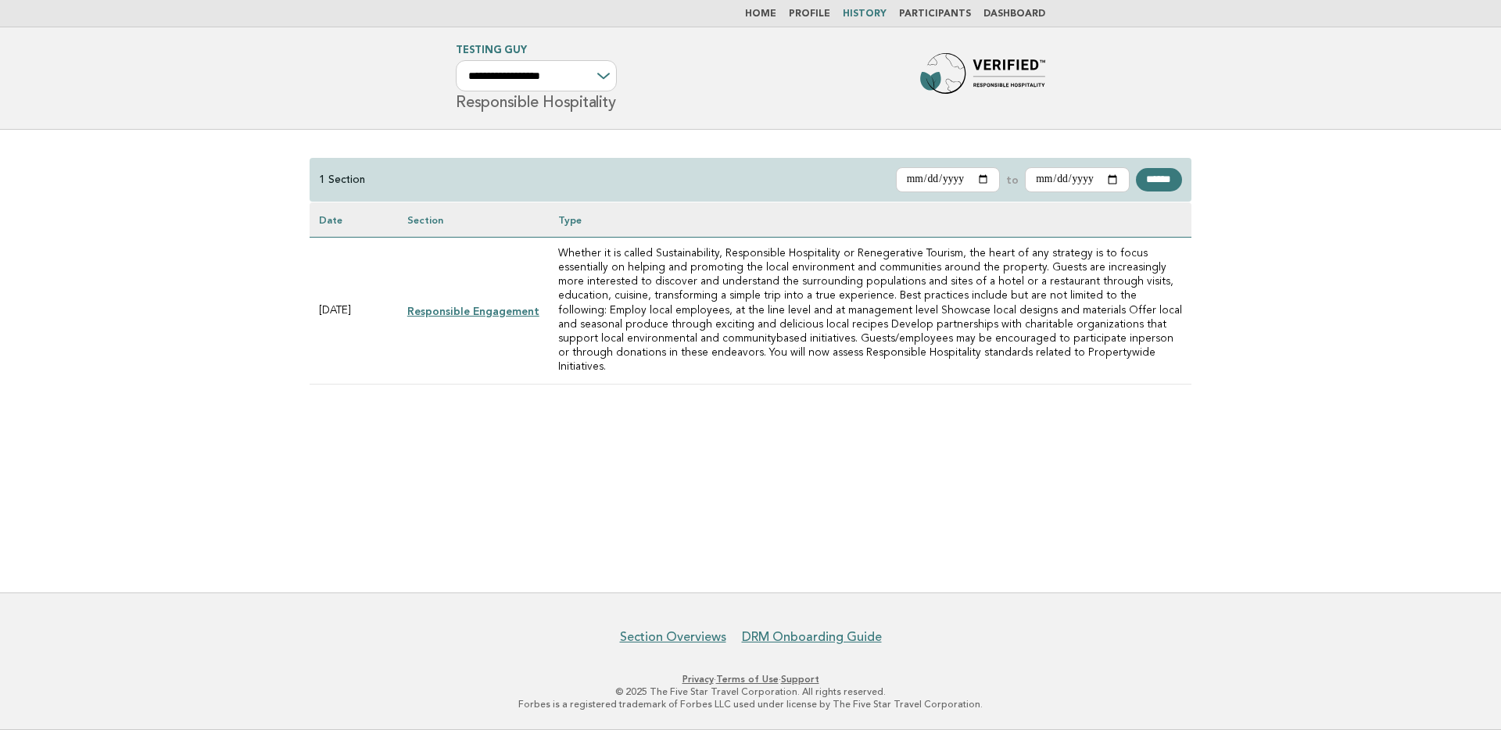
click at [434, 305] on link "Responsible Engagement" at bounding box center [473, 311] width 132 height 13
